Goal: Task Accomplishment & Management: Use online tool/utility

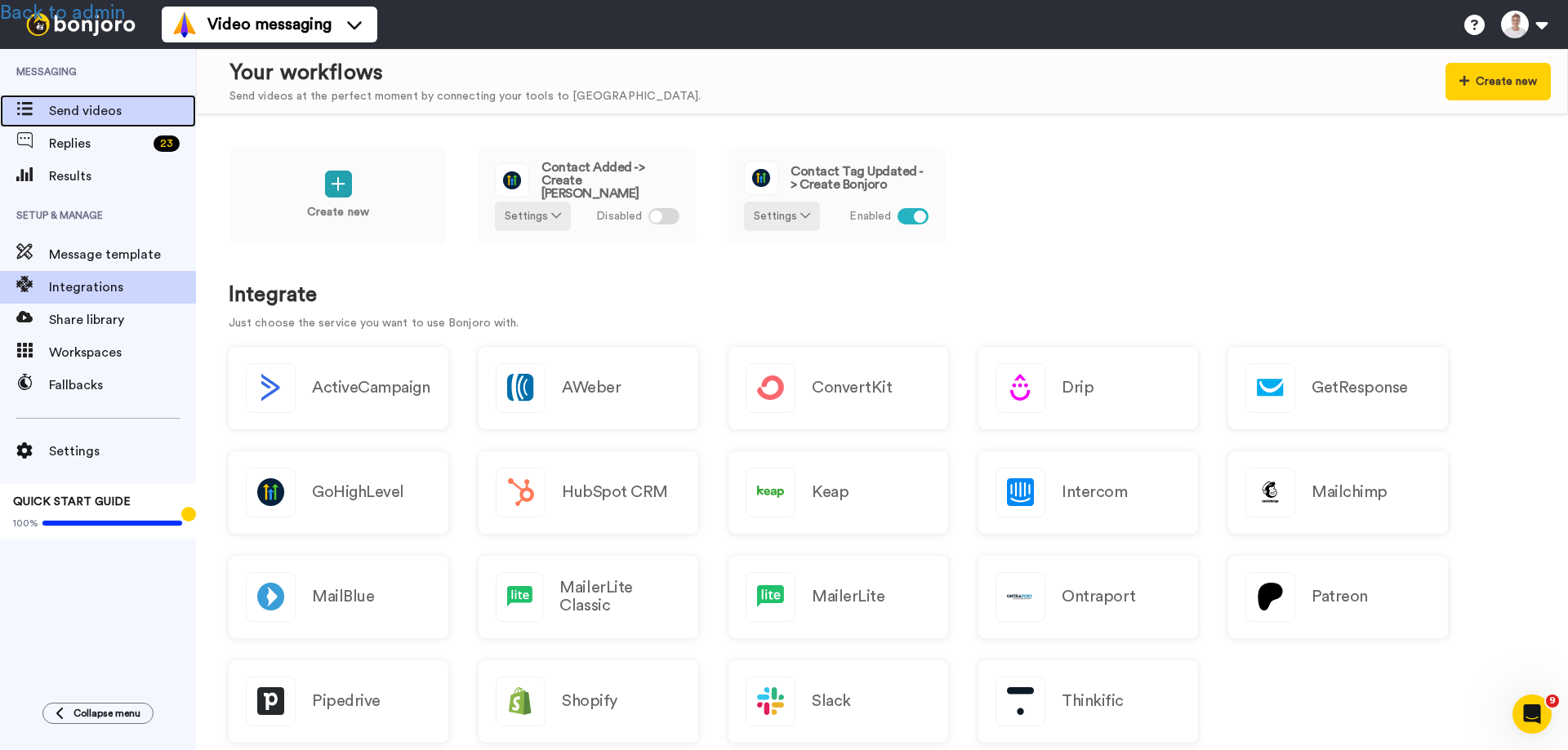
click at [92, 108] on span "Send videos" at bounding box center [122, 111] width 147 height 20
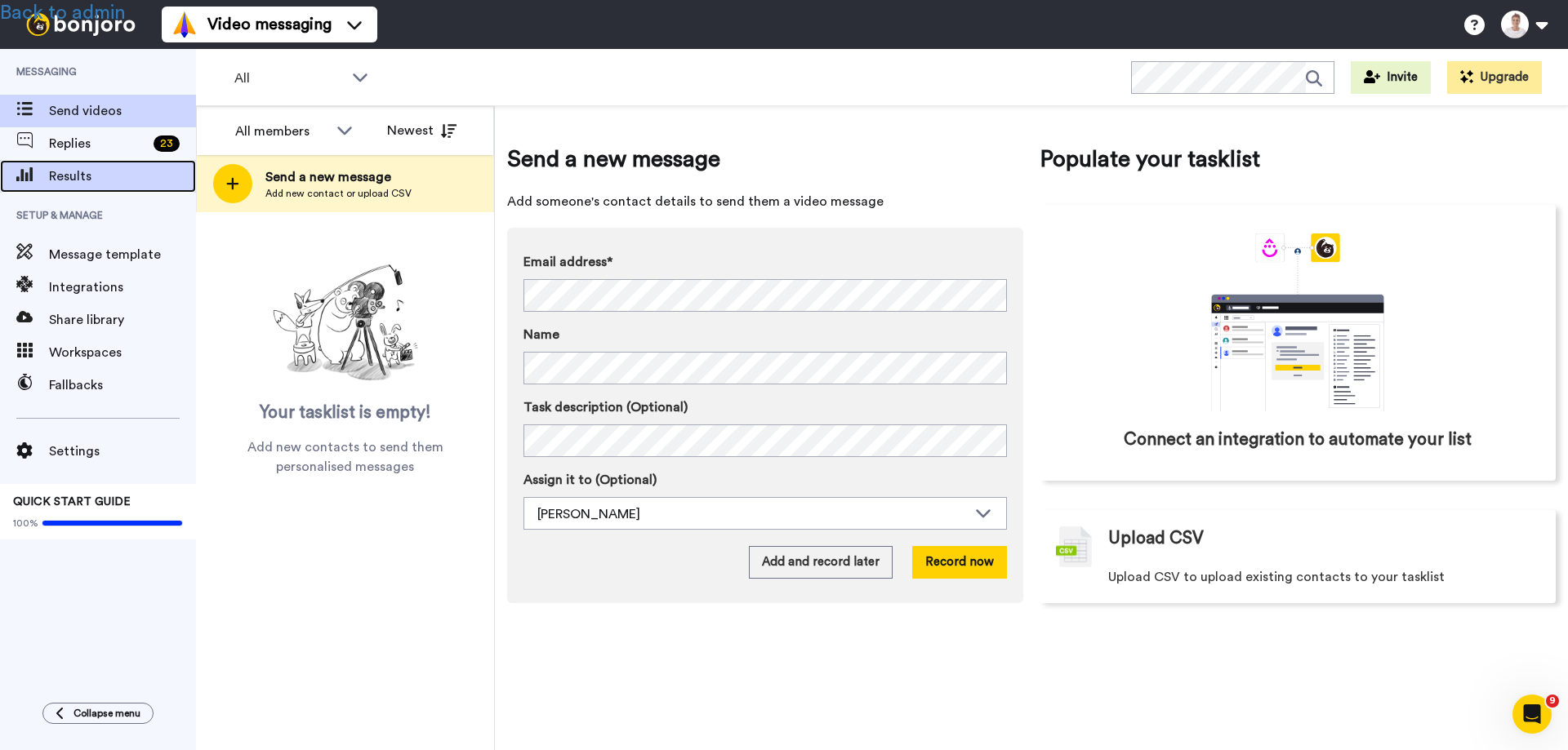
click at [80, 174] on span "Results" at bounding box center [122, 176] width 147 height 20
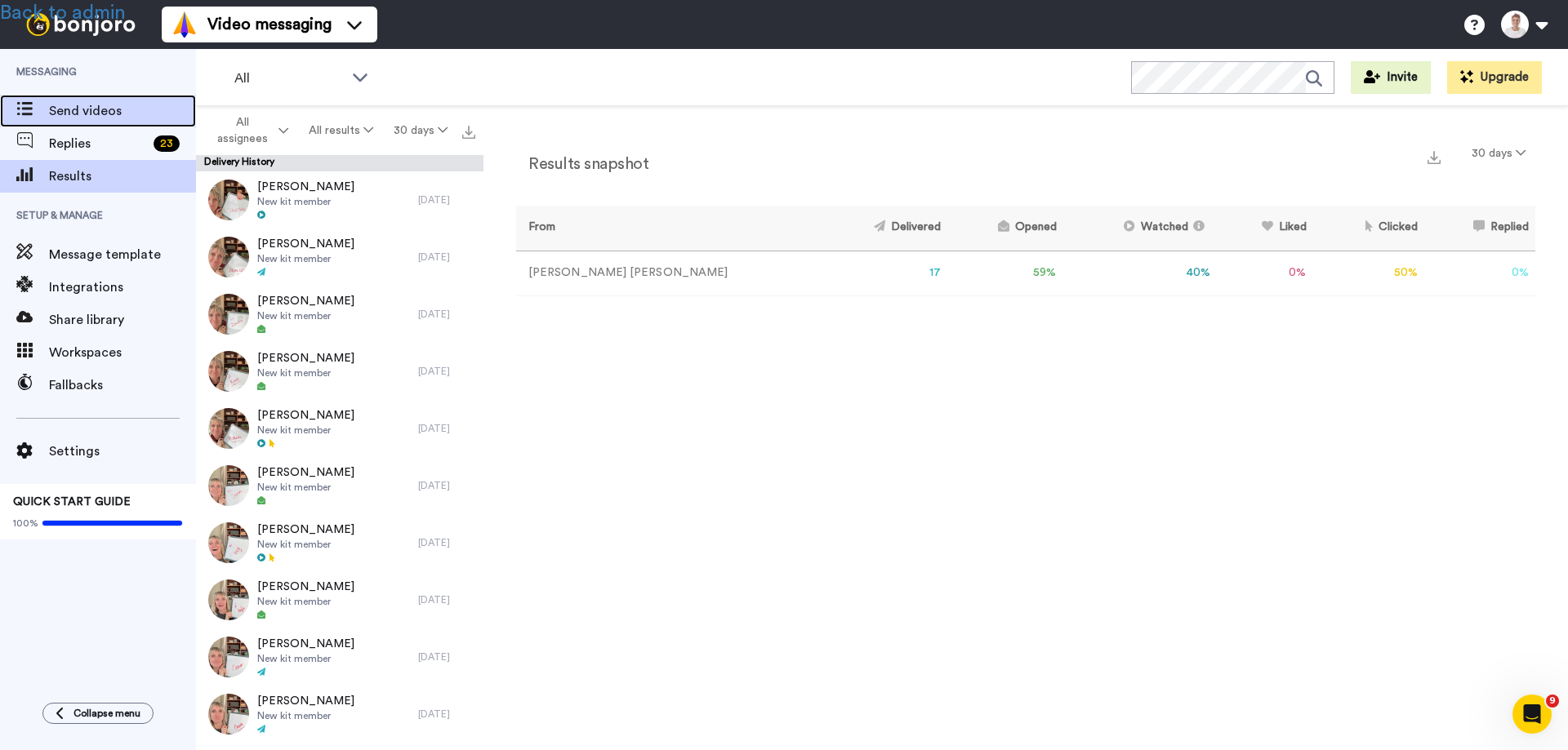
click at [101, 109] on span "Send videos" at bounding box center [122, 111] width 147 height 20
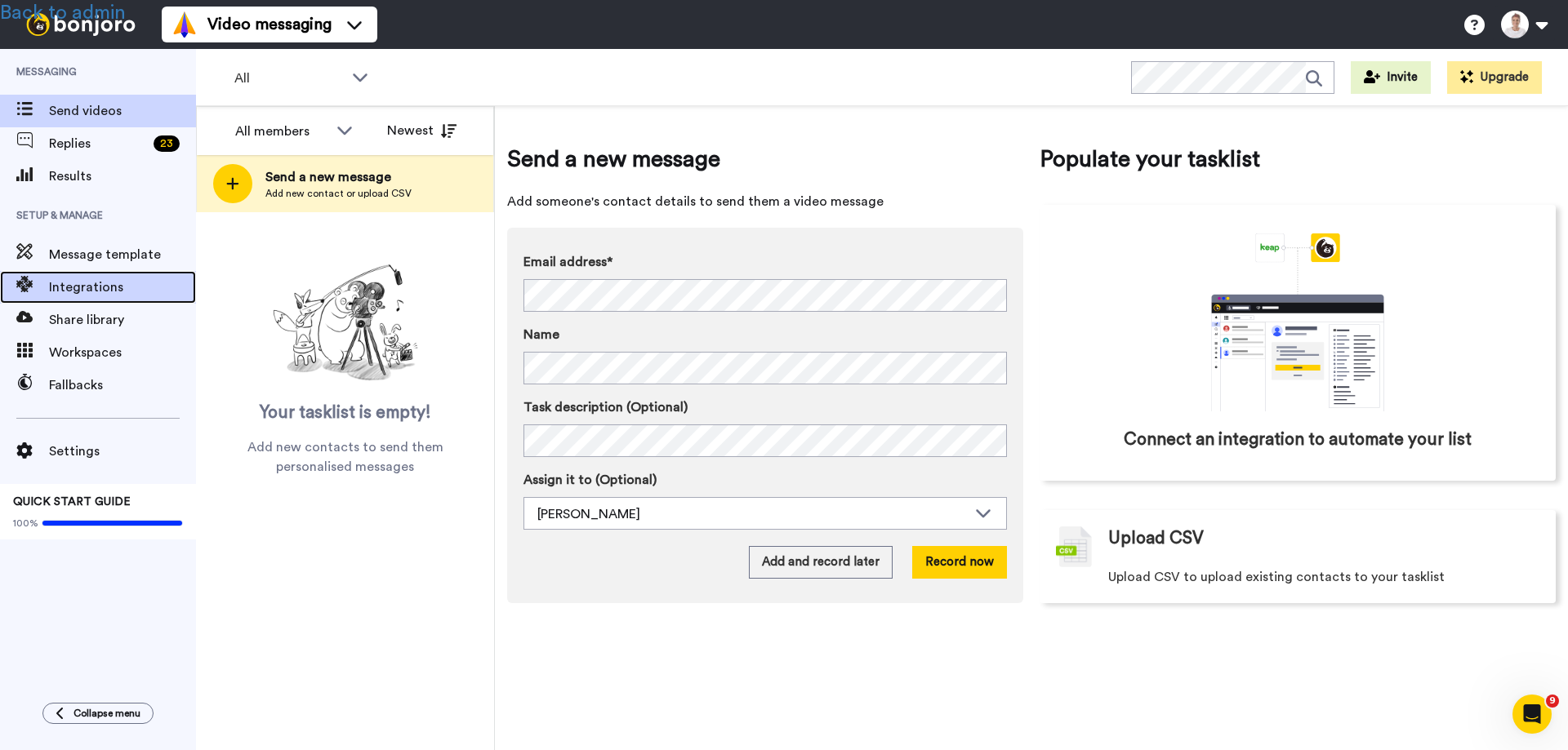
click at [86, 289] on span "Integrations" at bounding box center [122, 287] width 147 height 20
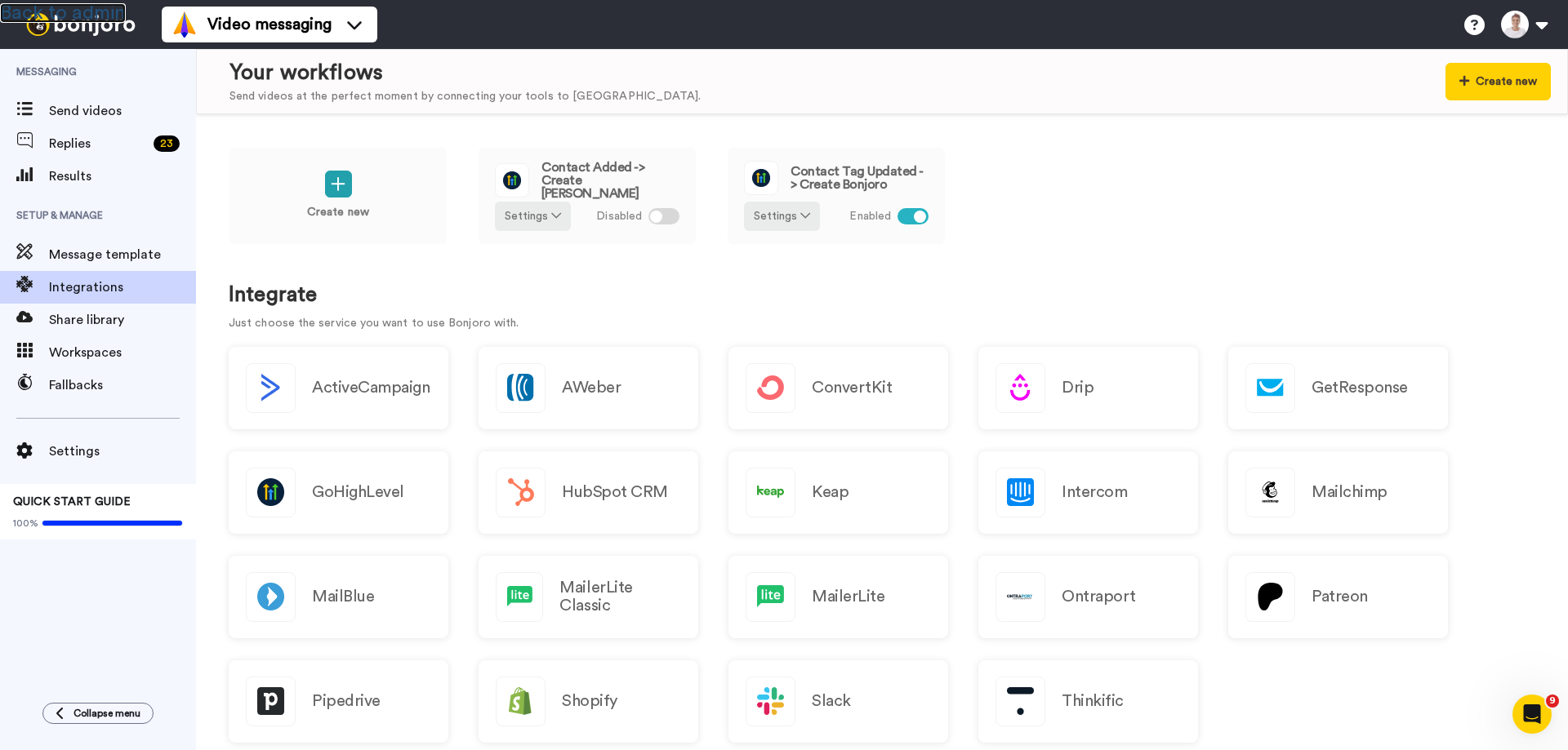
click at [95, 12] on link "Back to admin" at bounding box center [62, 13] width 125 height 20
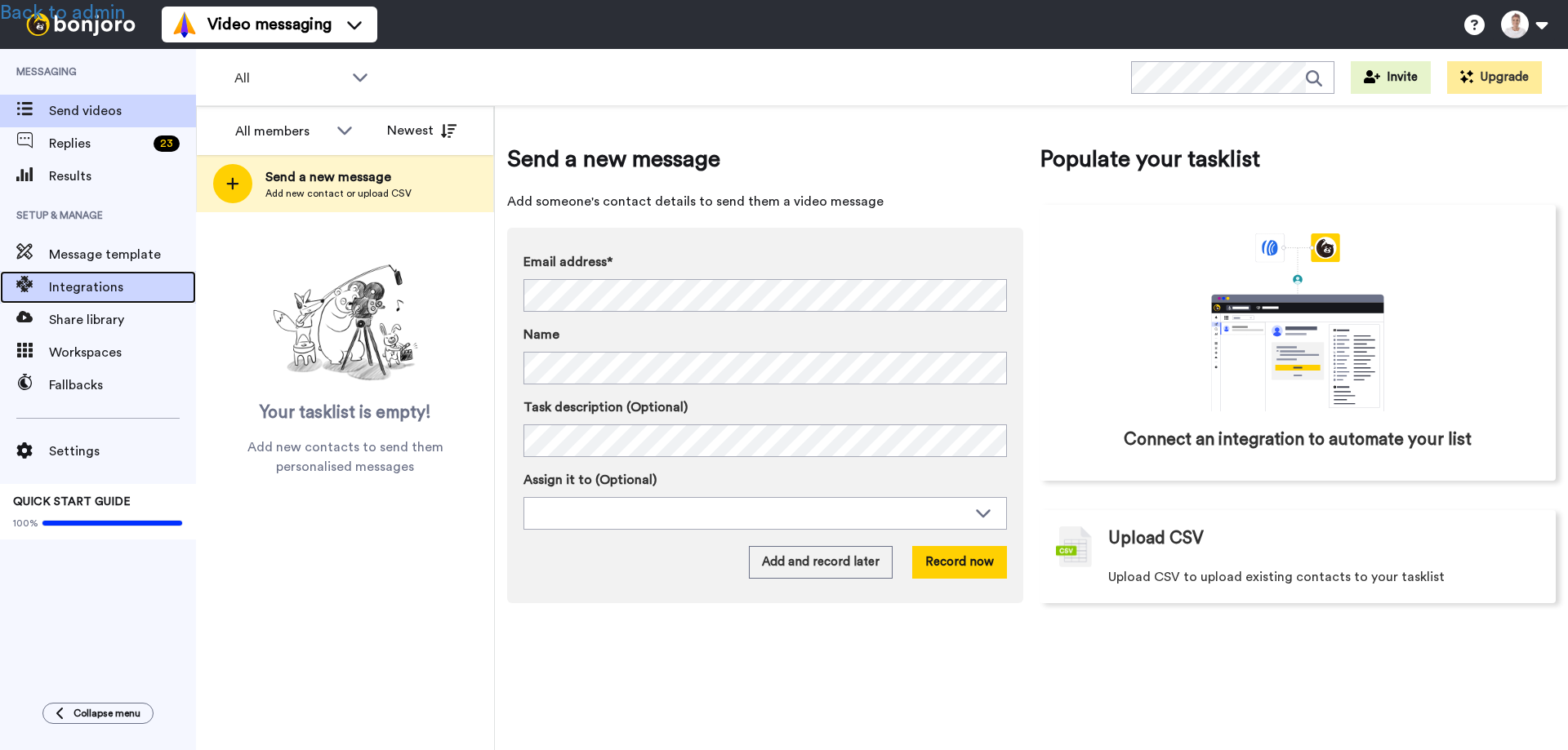
click at [107, 287] on span "Integrations" at bounding box center [122, 287] width 147 height 20
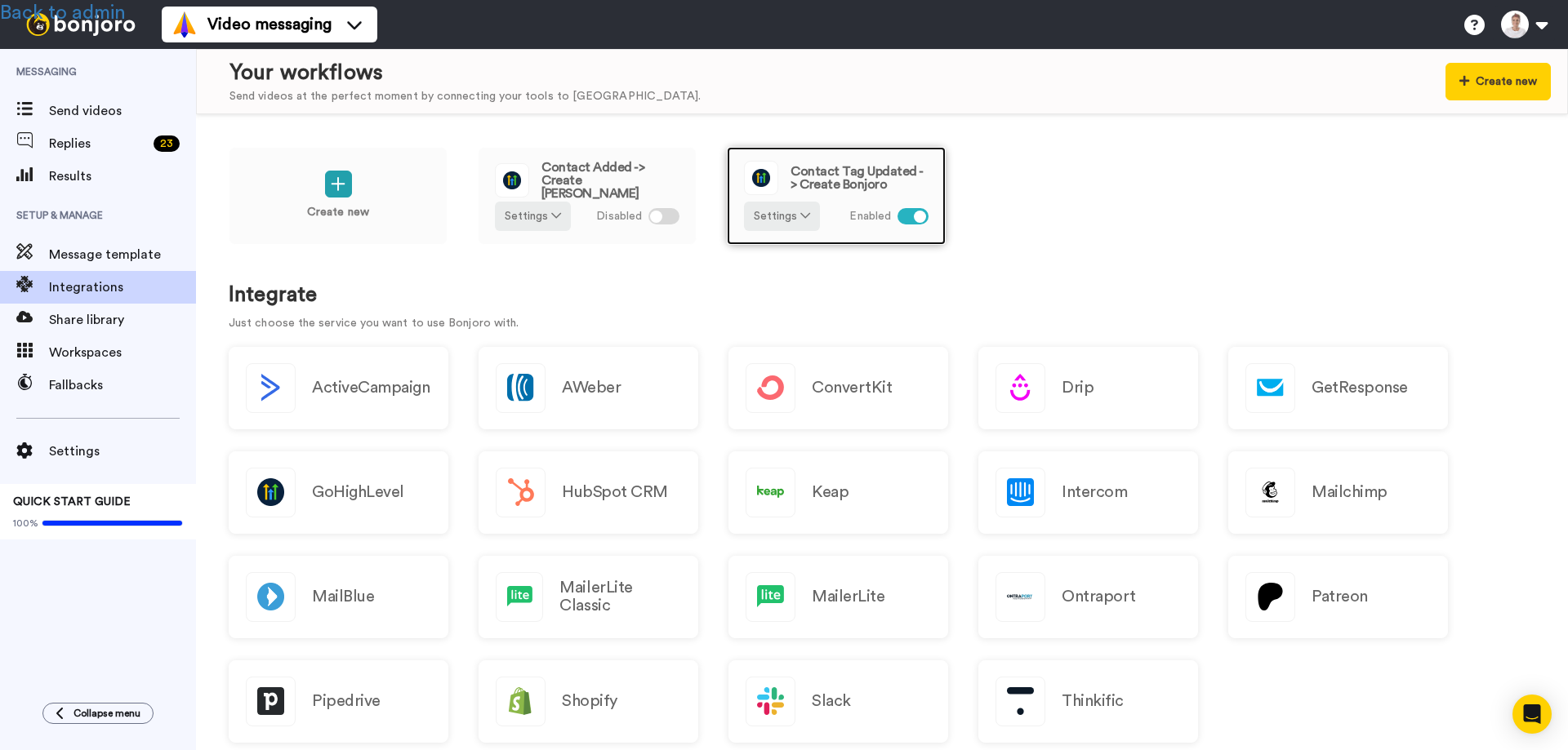
click at [842, 174] on span "Contact Tag Updated -> Create Bonjoro" at bounding box center [859, 177] width 138 height 26
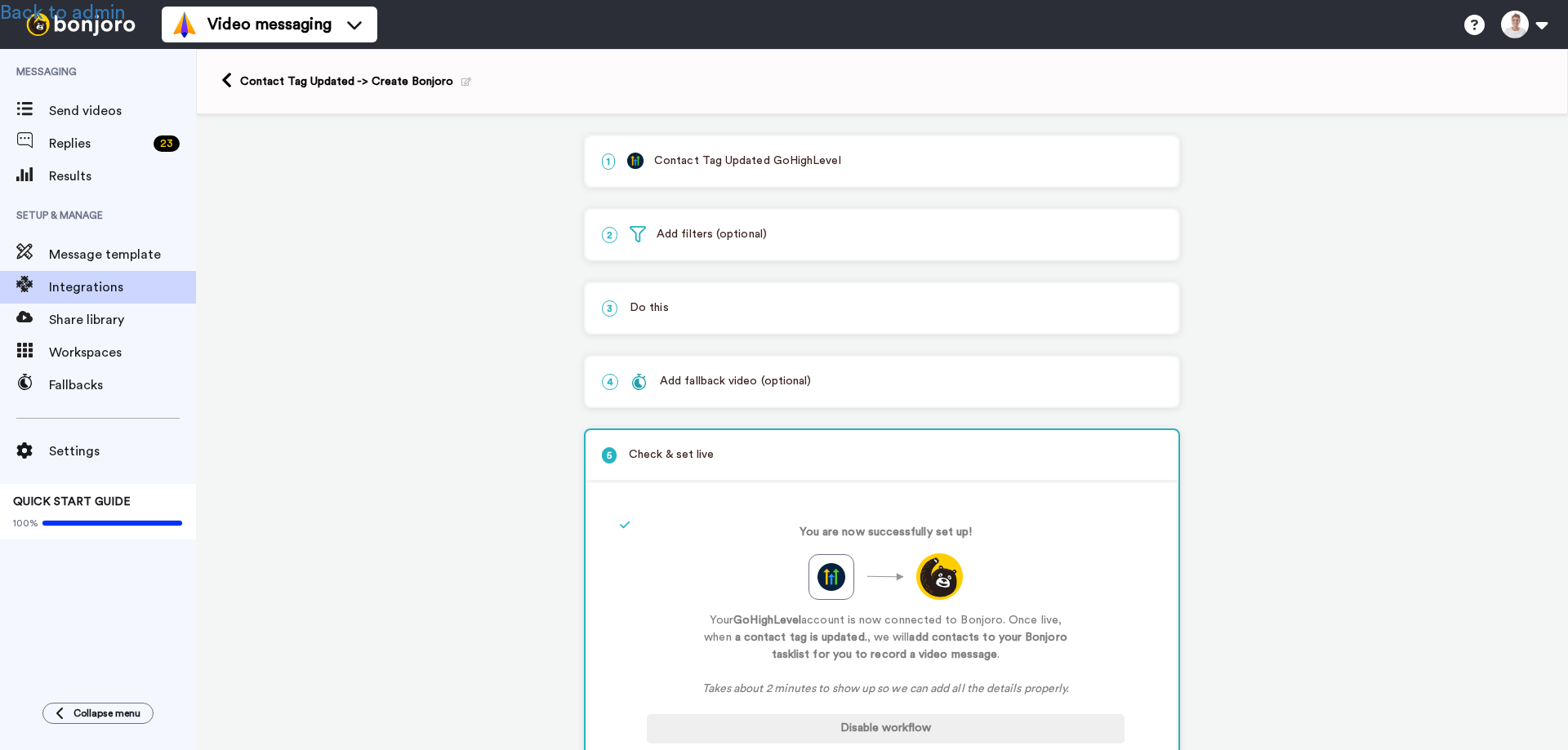
click at [718, 230] on p "2 Add filters (optional)" at bounding box center [882, 234] width 560 height 17
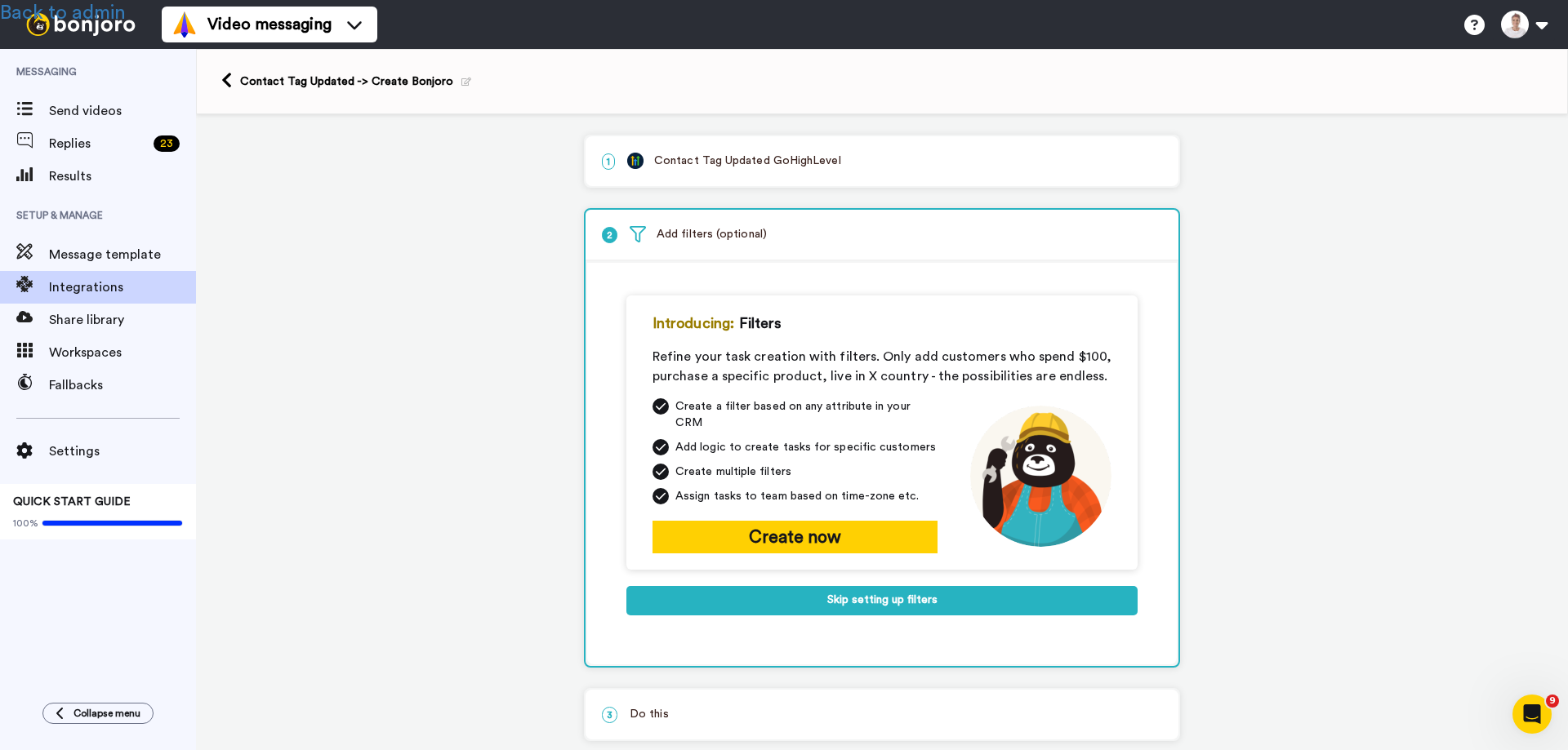
click at [666, 162] on p "1 Contact Tag Updated GoHighLevel" at bounding box center [882, 161] width 560 height 17
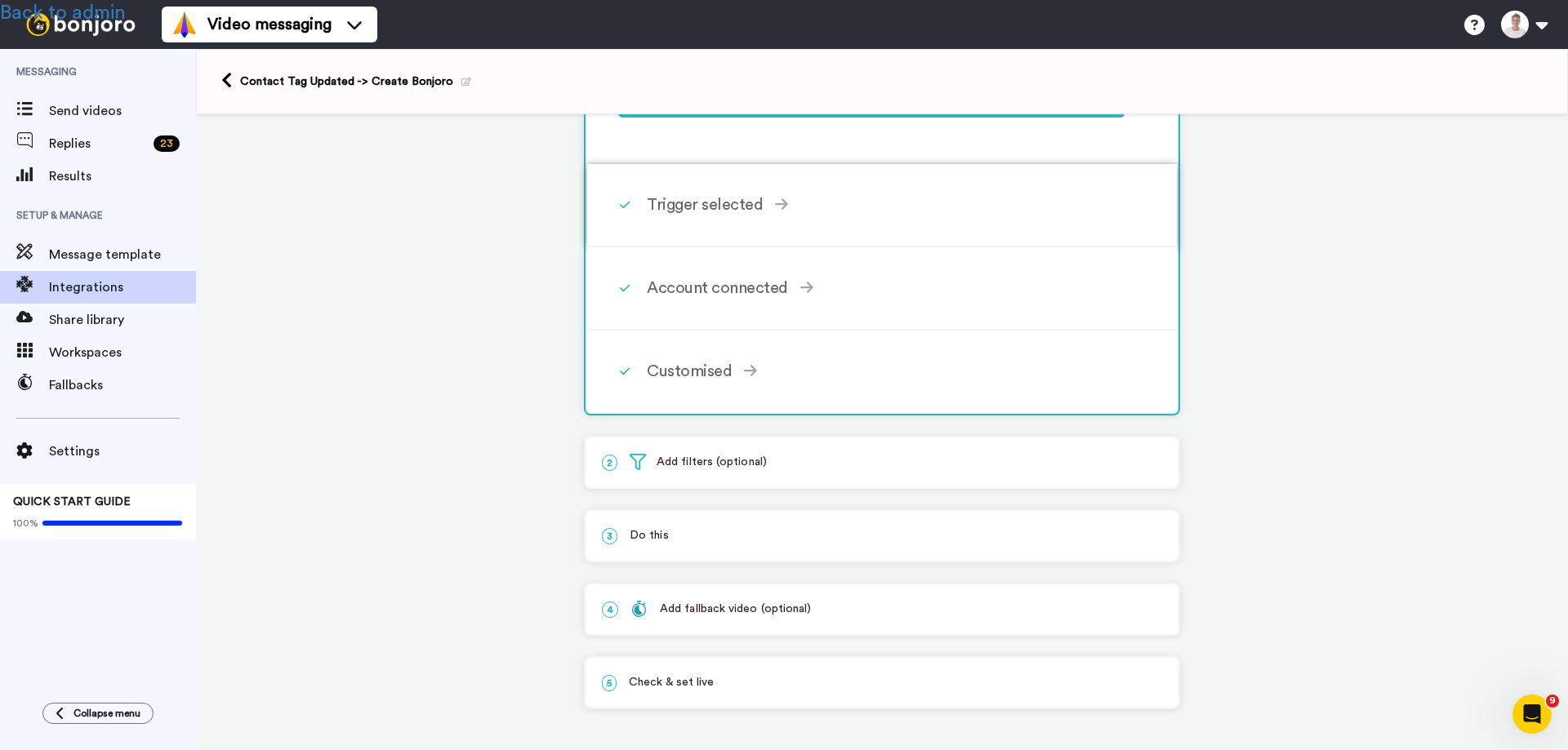
click at [681, 203] on div "Trigger selected" at bounding box center [885, 204] width 478 height 24
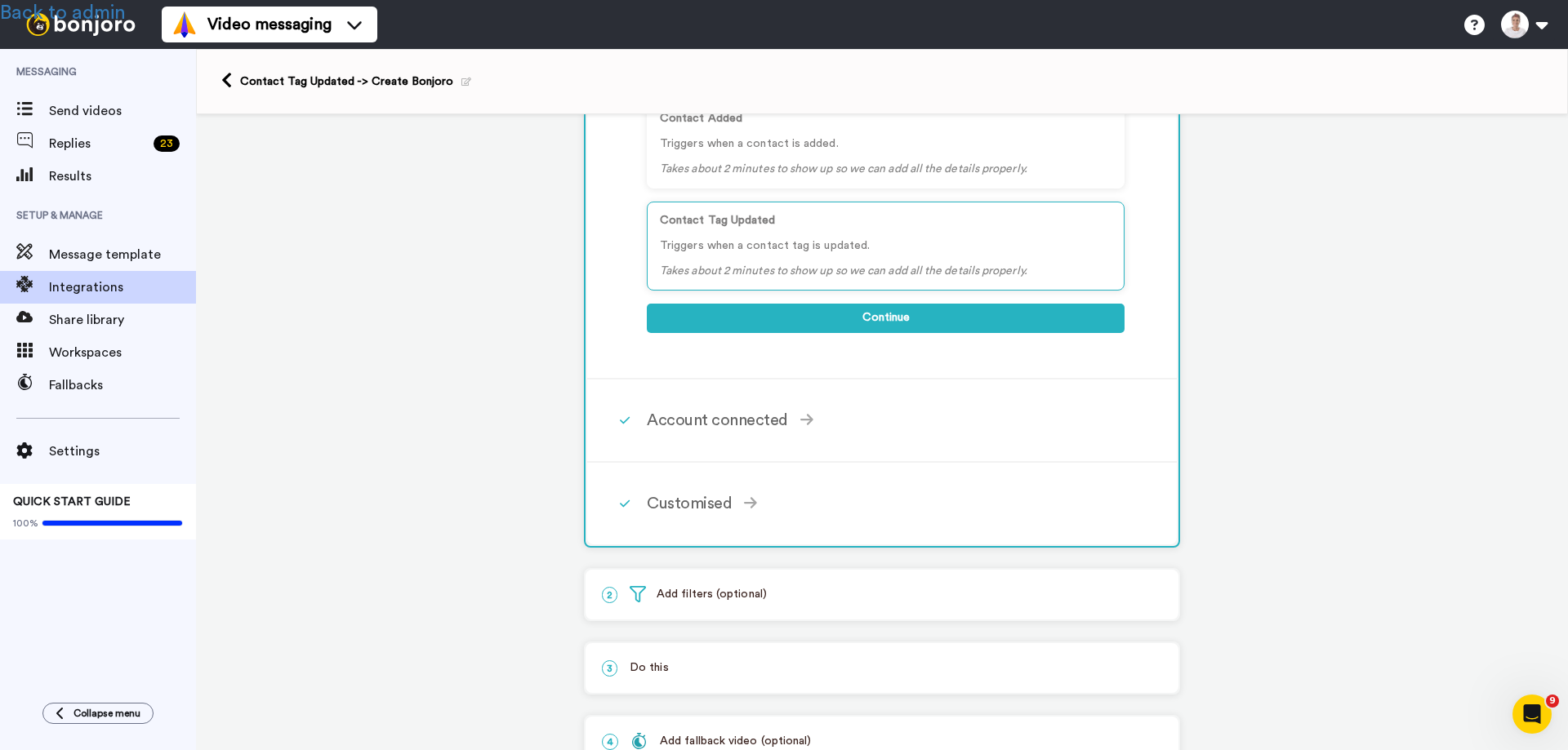
scroll to position [371, 0]
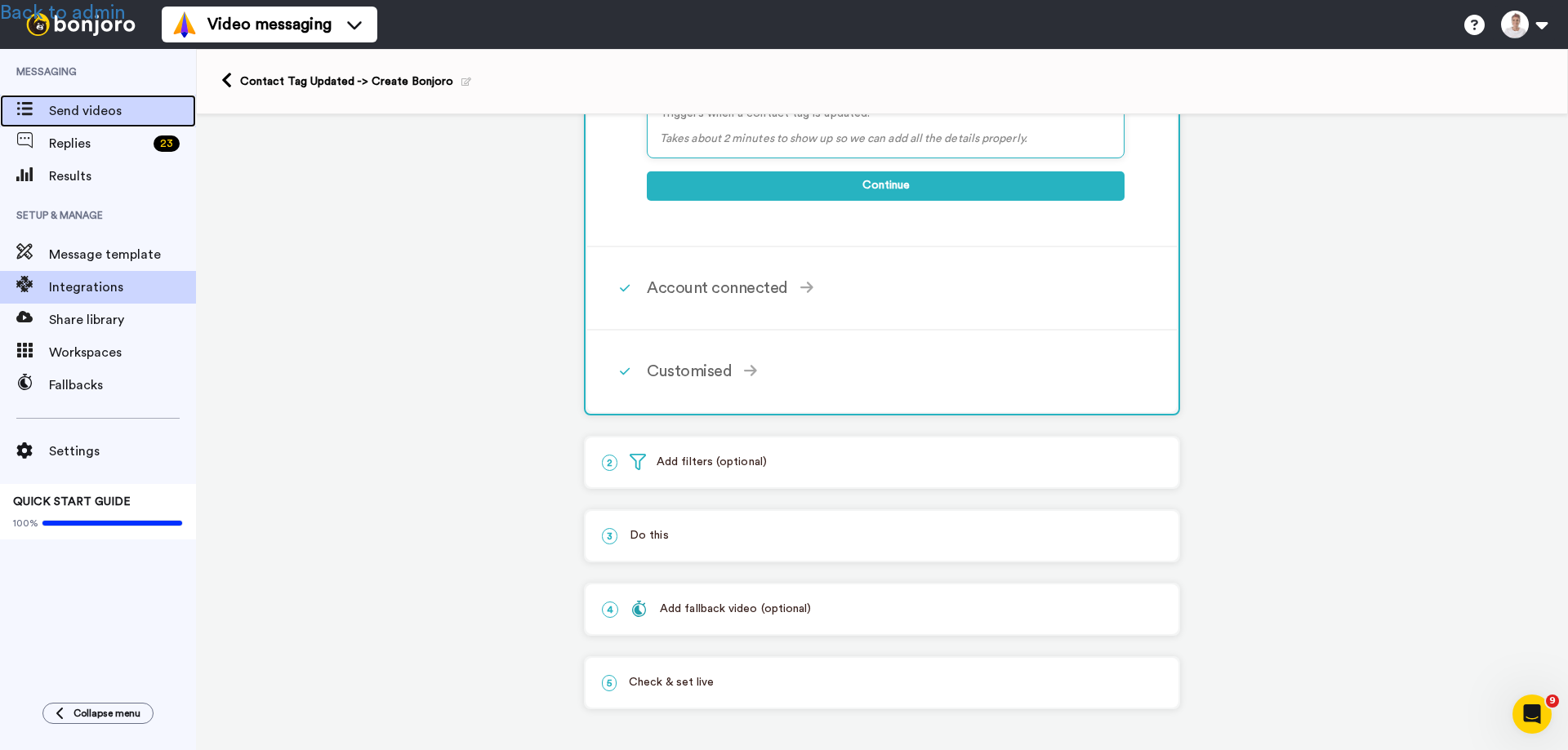
click at [104, 109] on span "Send videos" at bounding box center [122, 111] width 147 height 20
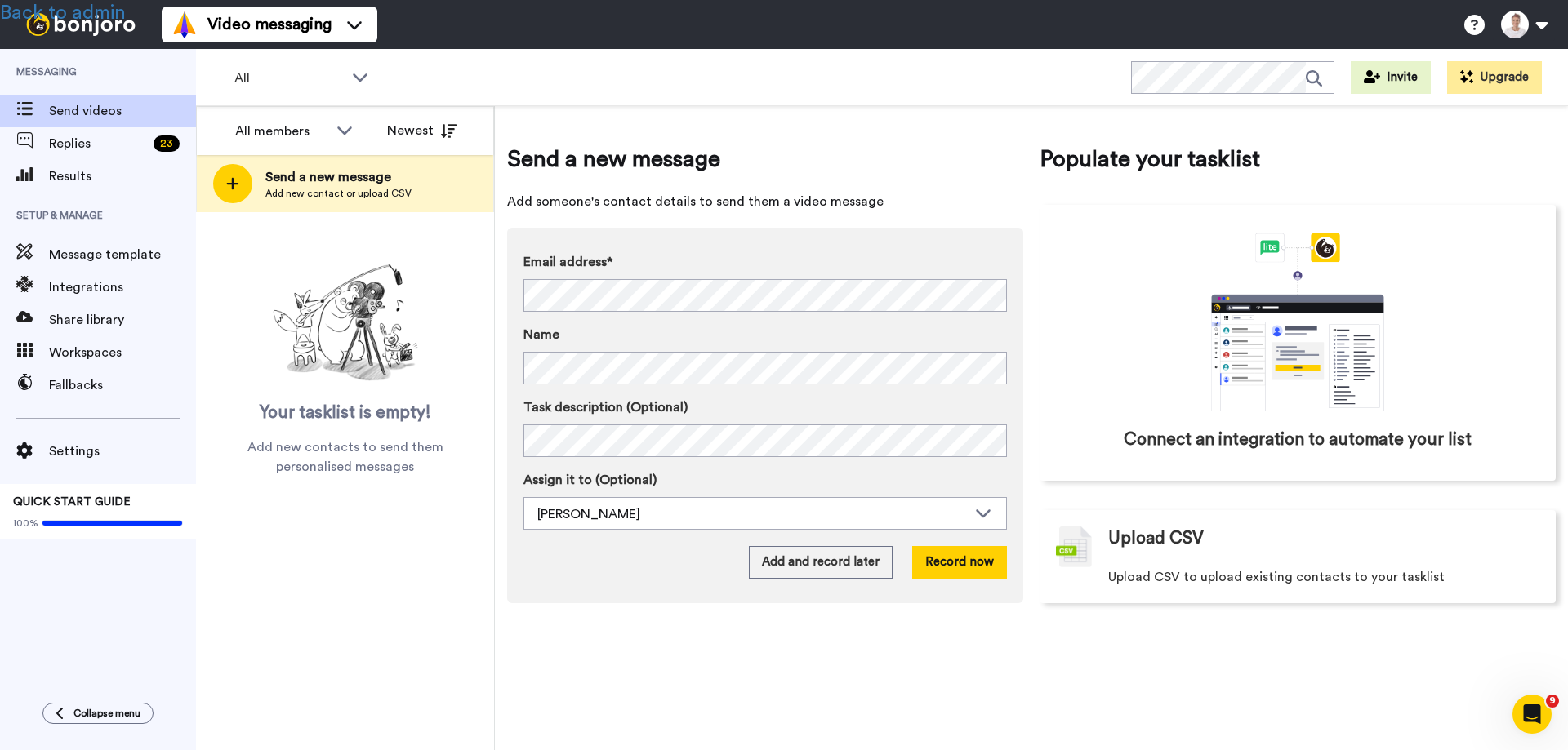
drag, startPoint x: 227, startPoint y: 578, endPoint x: 234, endPoint y: 542, distance: 36.7
click at [227, 578] on div "All members All members [PERSON_NAME] Newest Send a new message Add new contact…" at bounding box center [346, 428] width 299 height 644
click at [88, 10] on link "Back to admin" at bounding box center [62, 13] width 125 height 20
click at [125, 287] on span "Integrations" at bounding box center [122, 287] width 147 height 20
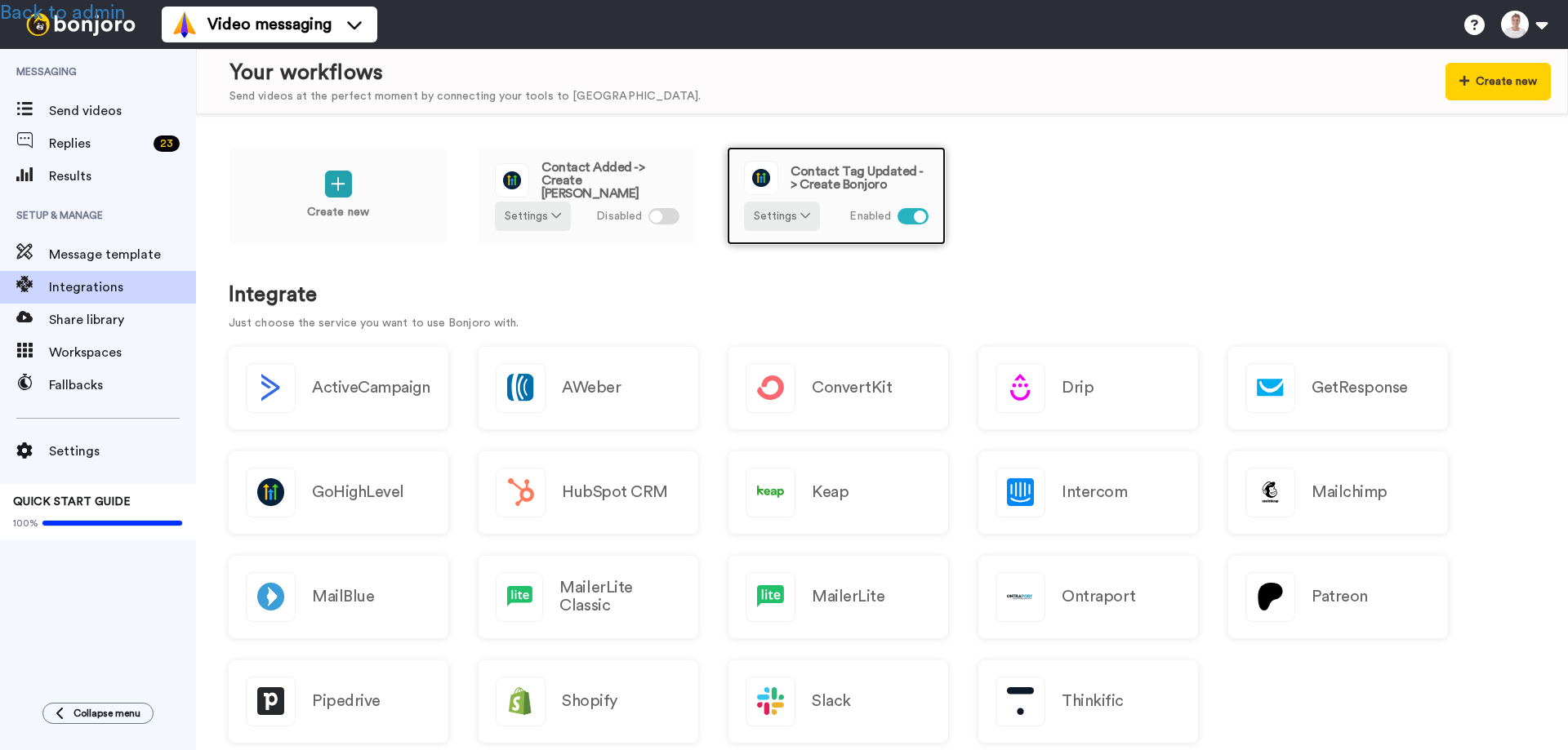
click at [813, 178] on span "Contact Tag Updated -> Create Bonjoro" at bounding box center [859, 177] width 138 height 26
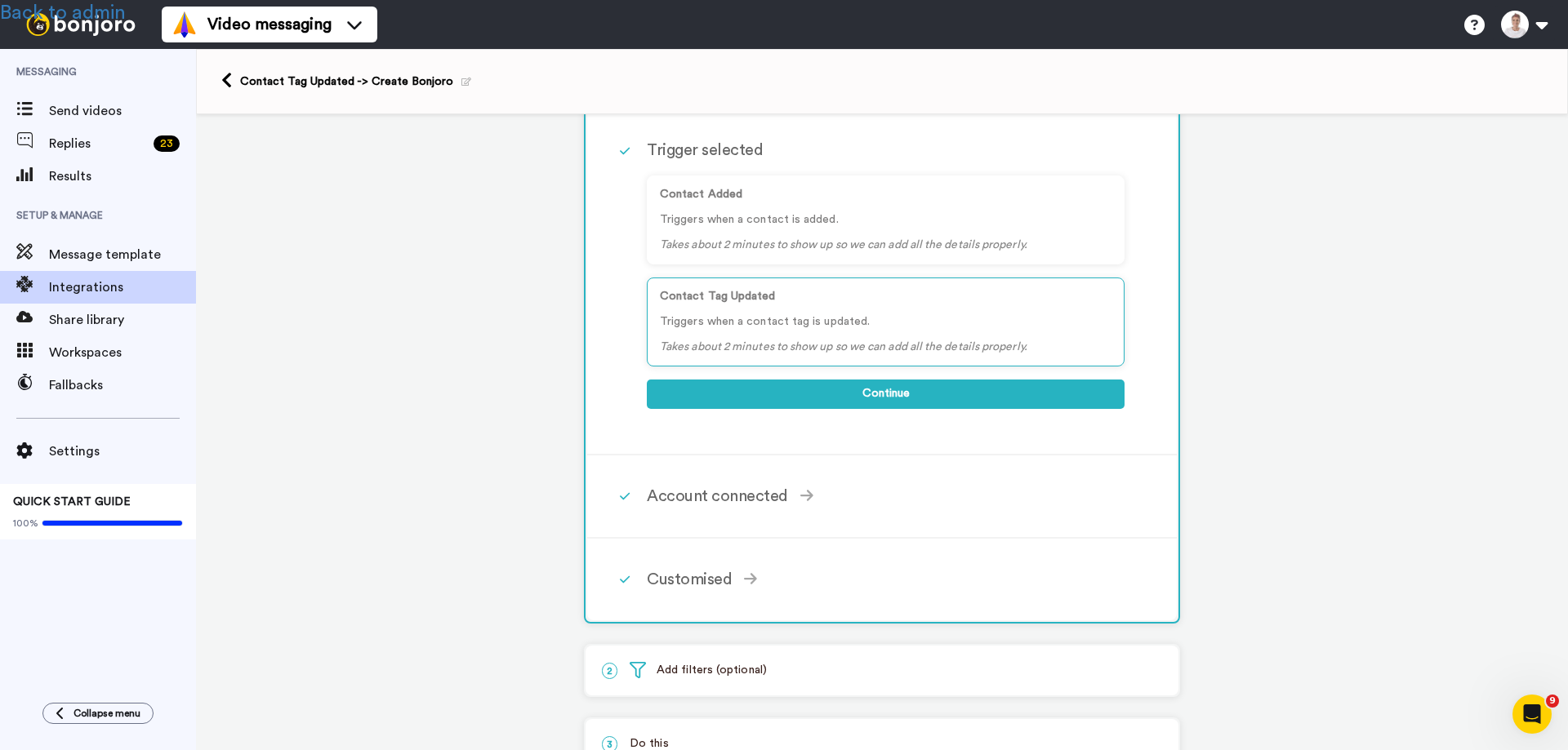
scroll to position [81, 0]
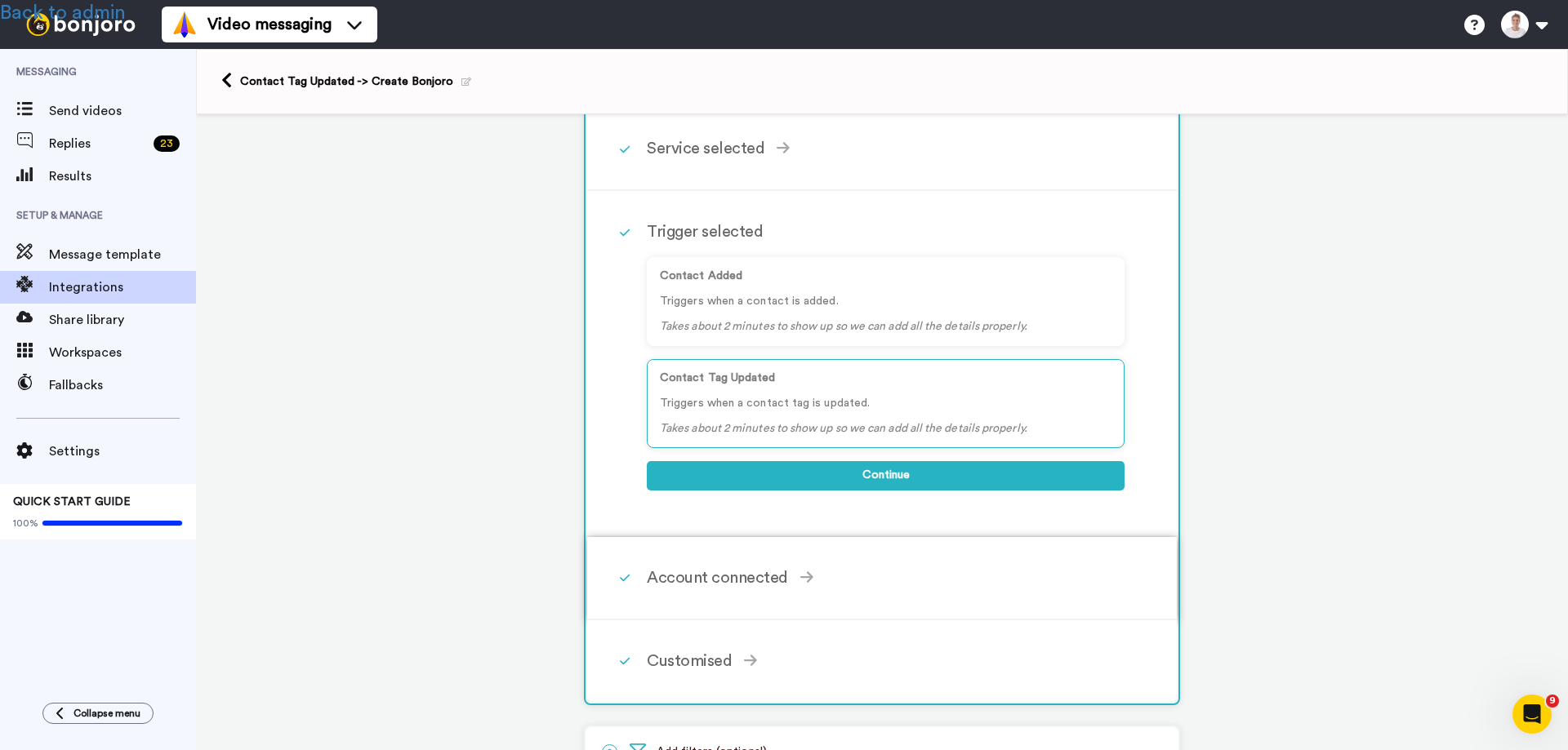
click at [713, 575] on div "Account connected" at bounding box center [885, 577] width 478 height 24
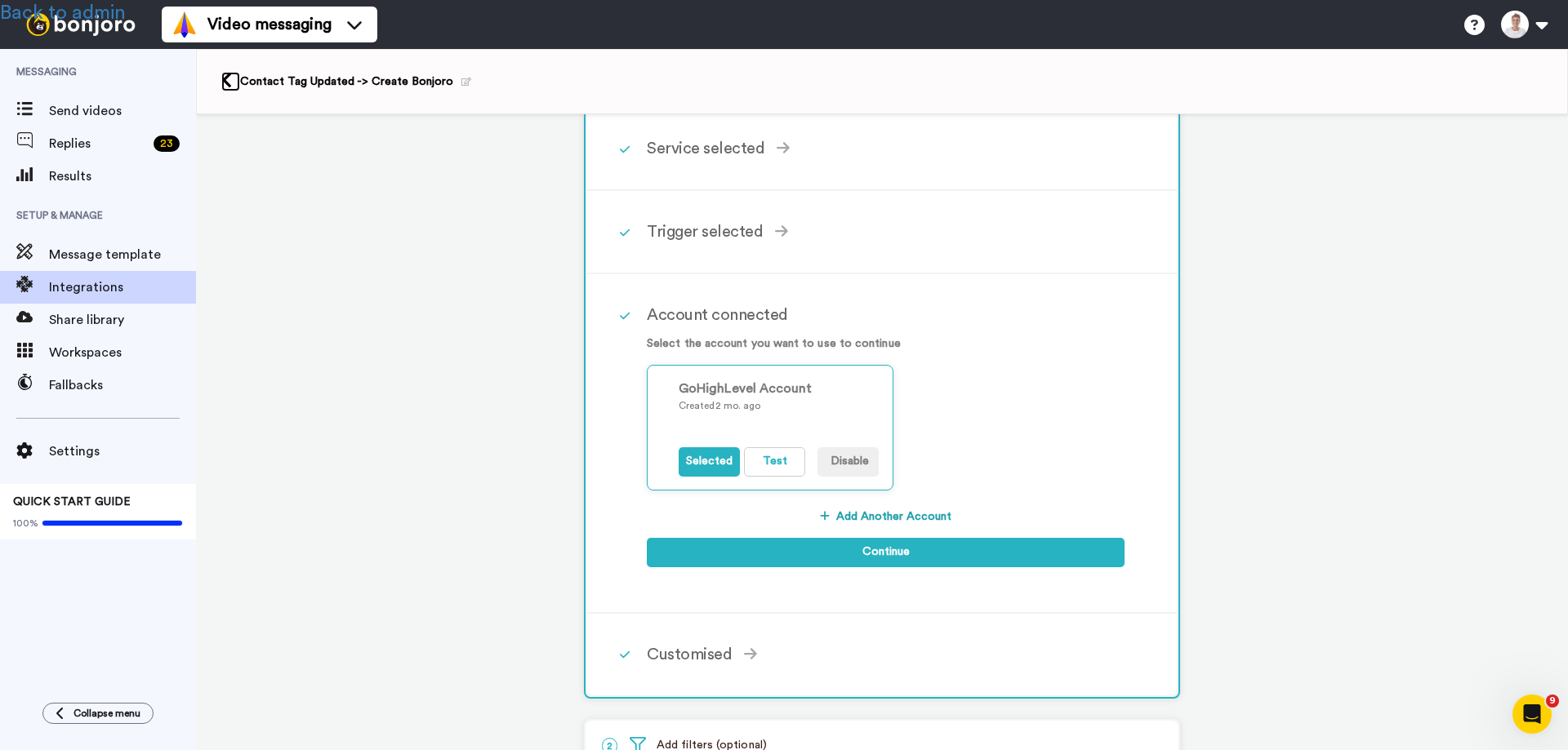
click at [227, 79] on icon at bounding box center [226, 80] width 11 height 17
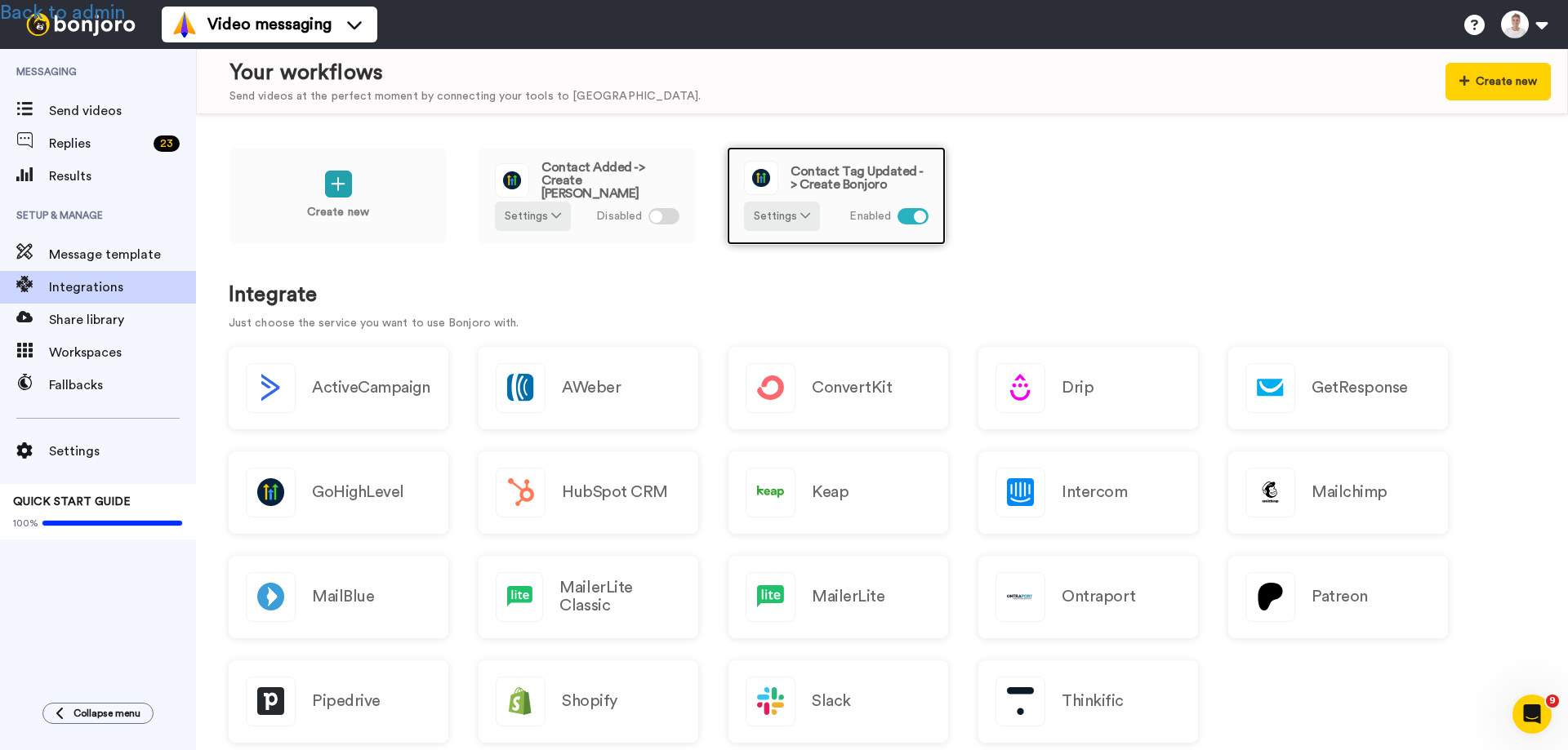
click at [817, 160] on div "Contact Tag Updated -> Create Bonjoro Settings Enabled" at bounding box center [836, 196] width 219 height 98
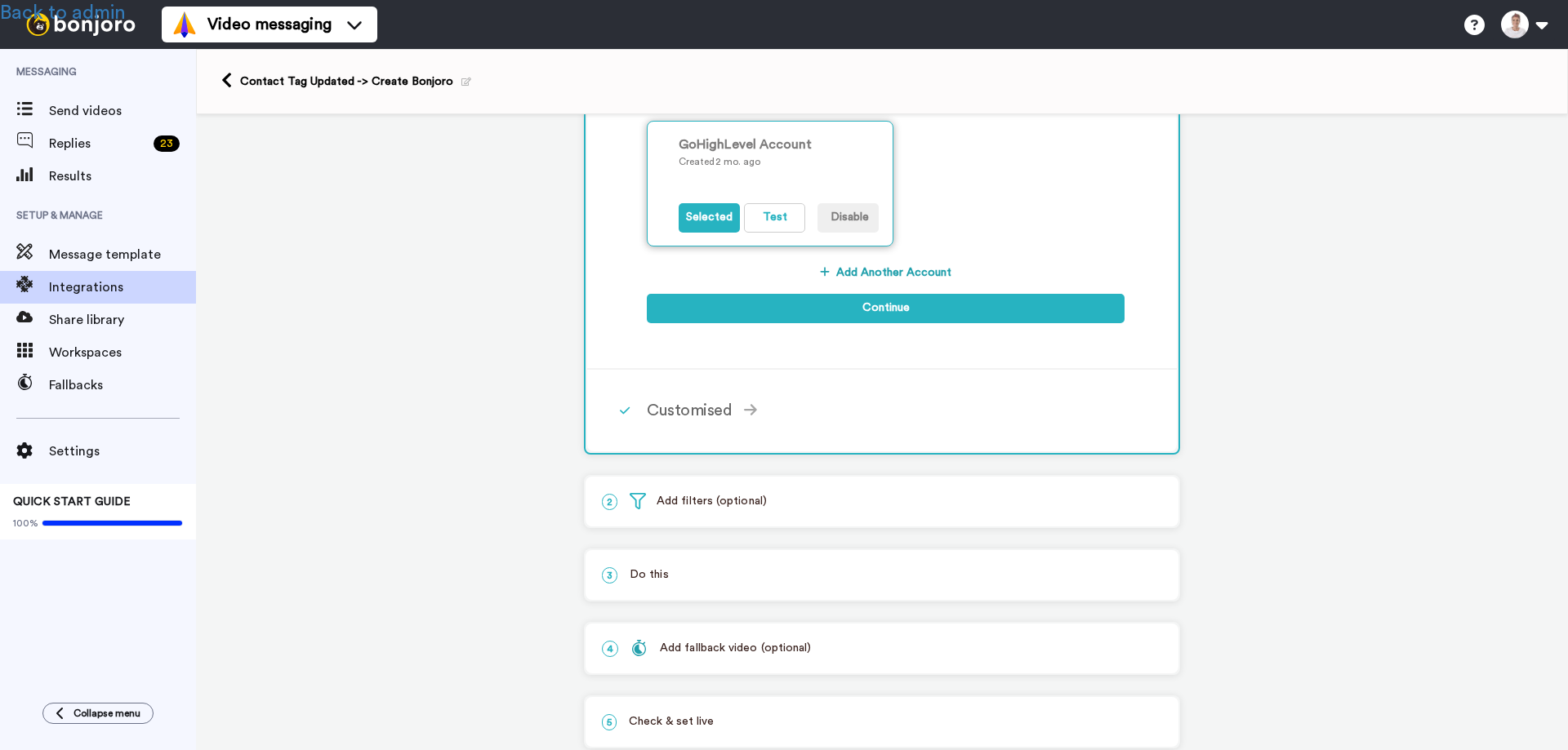
scroll to position [326, 0]
click at [693, 408] on div "Customised" at bounding box center [885, 409] width 478 height 24
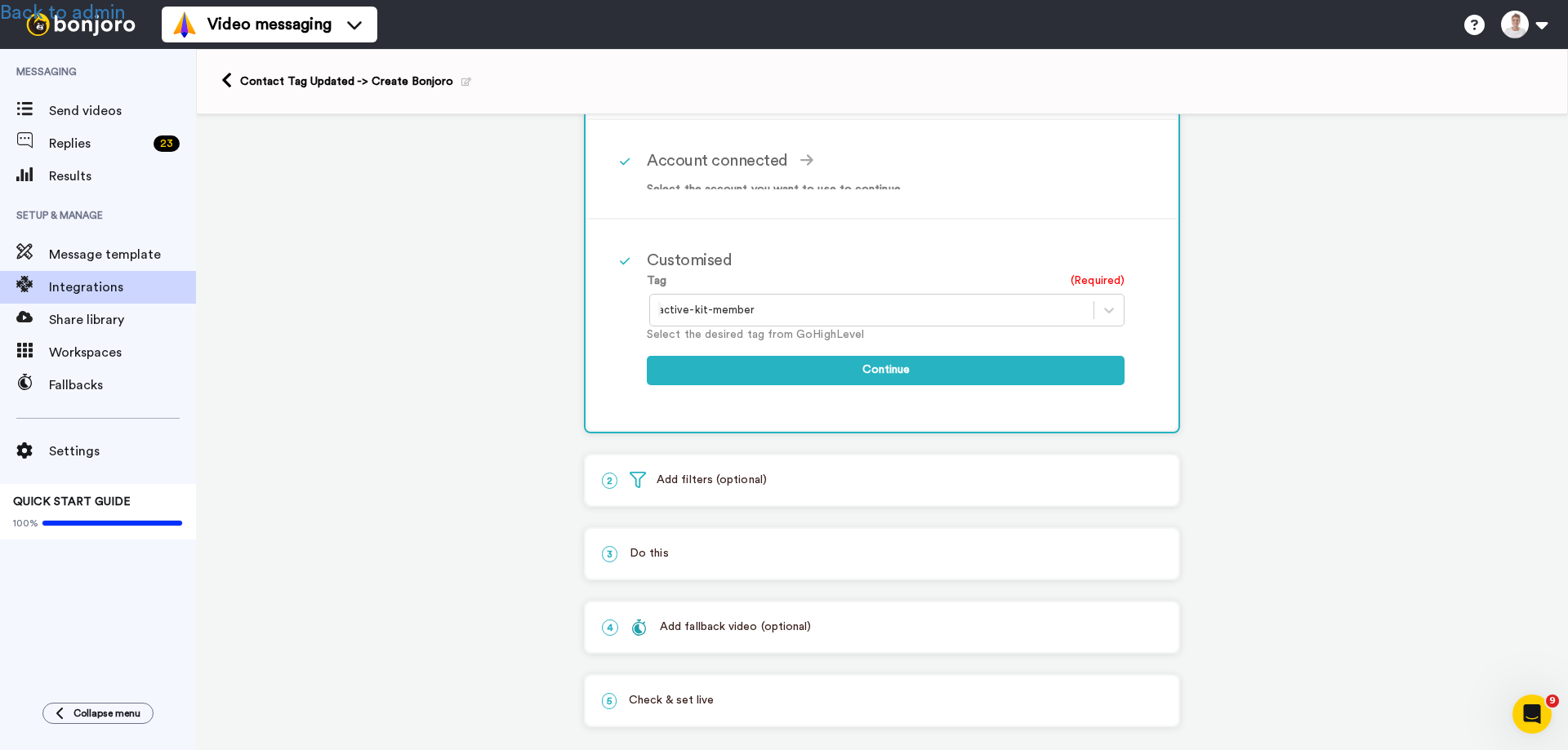
scroll to position [238, 0]
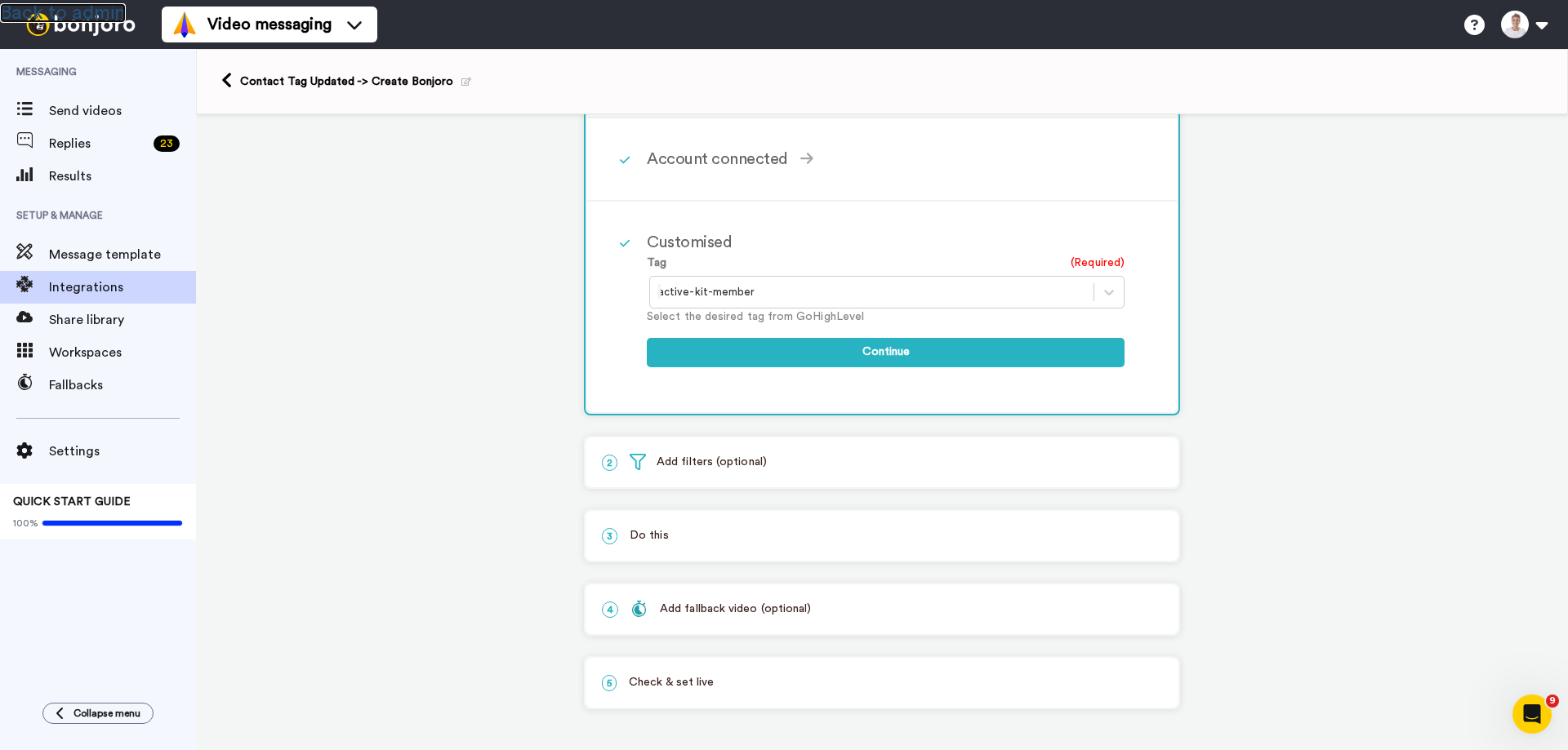
click at [81, 11] on link "Back to admin" at bounding box center [62, 13] width 125 height 20
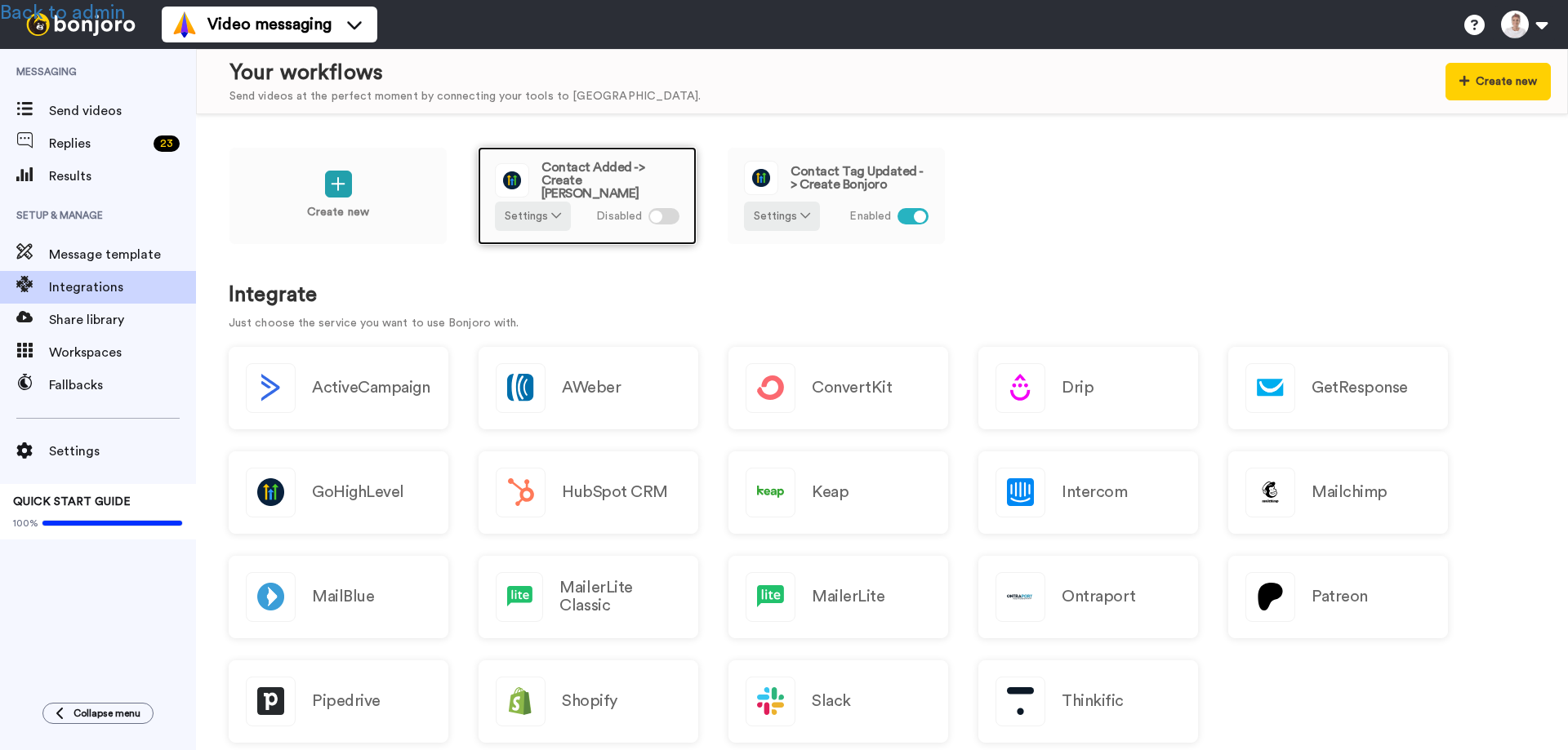
click at [583, 176] on span "Contact Added -> Create [PERSON_NAME]" at bounding box center [610, 180] width 138 height 39
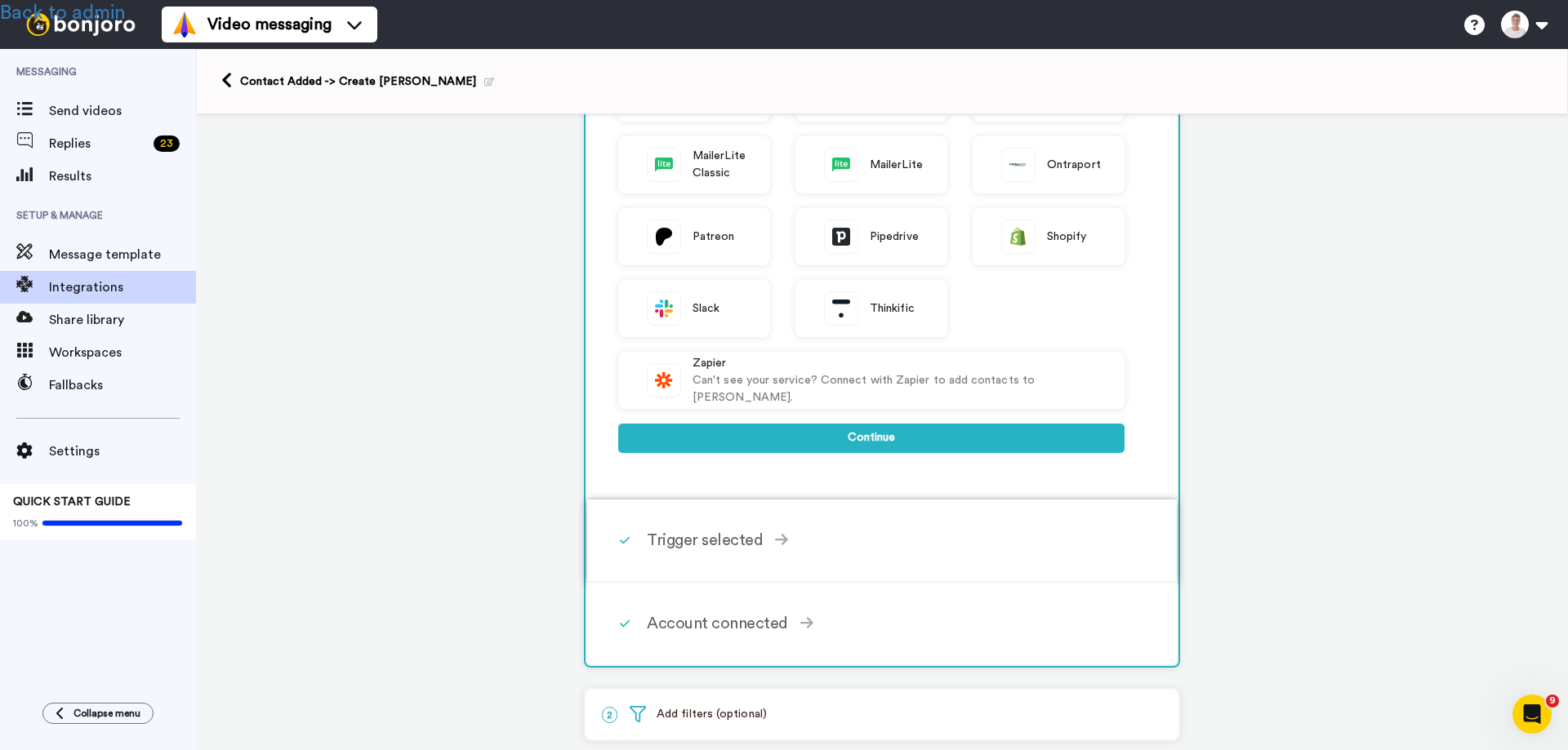
click at [699, 551] on div "Trigger selected" at bounding box center [885, 540] width 478 height 24
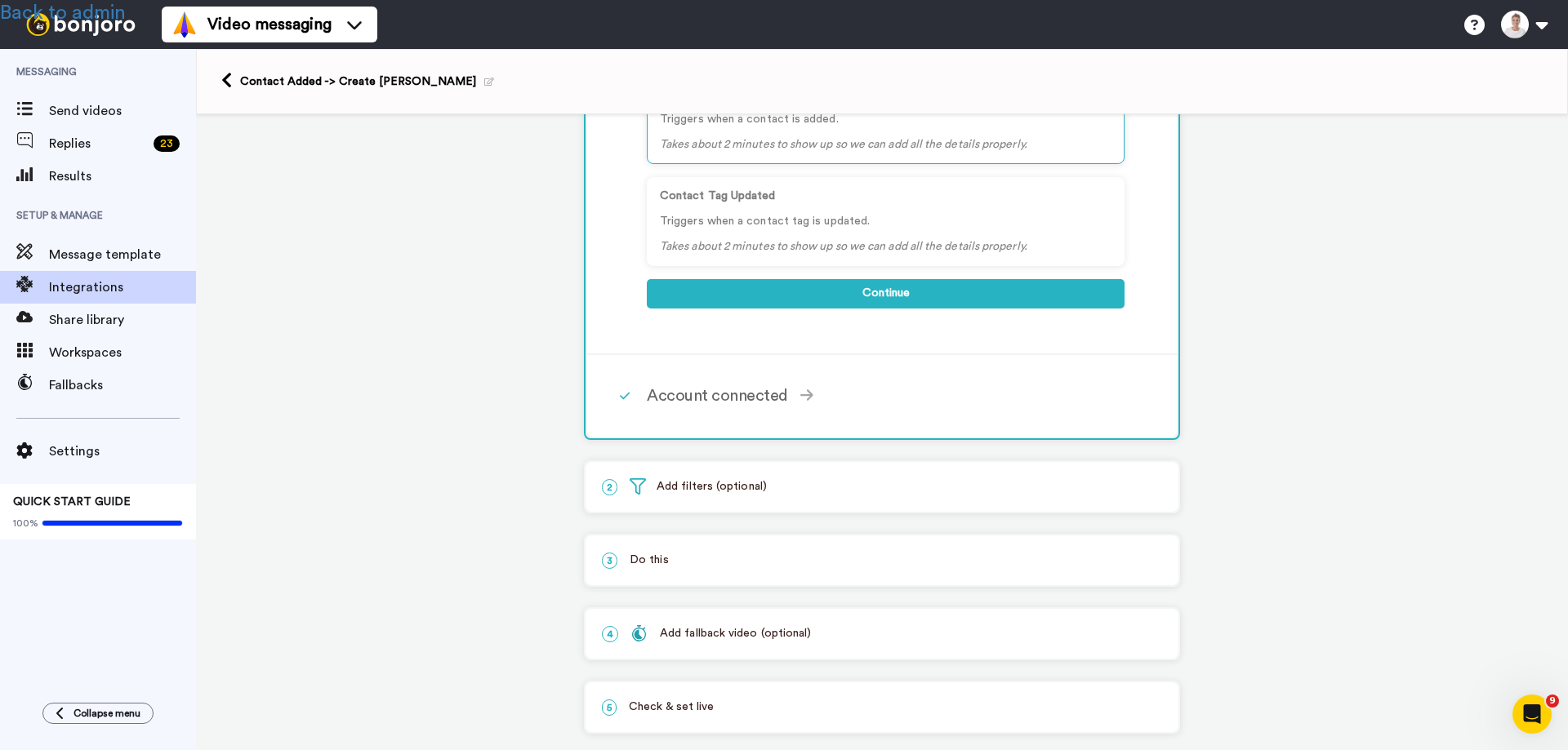
scroll to position [288, 0]
